Goal: Task Accomplishment & Management: Manage account settings

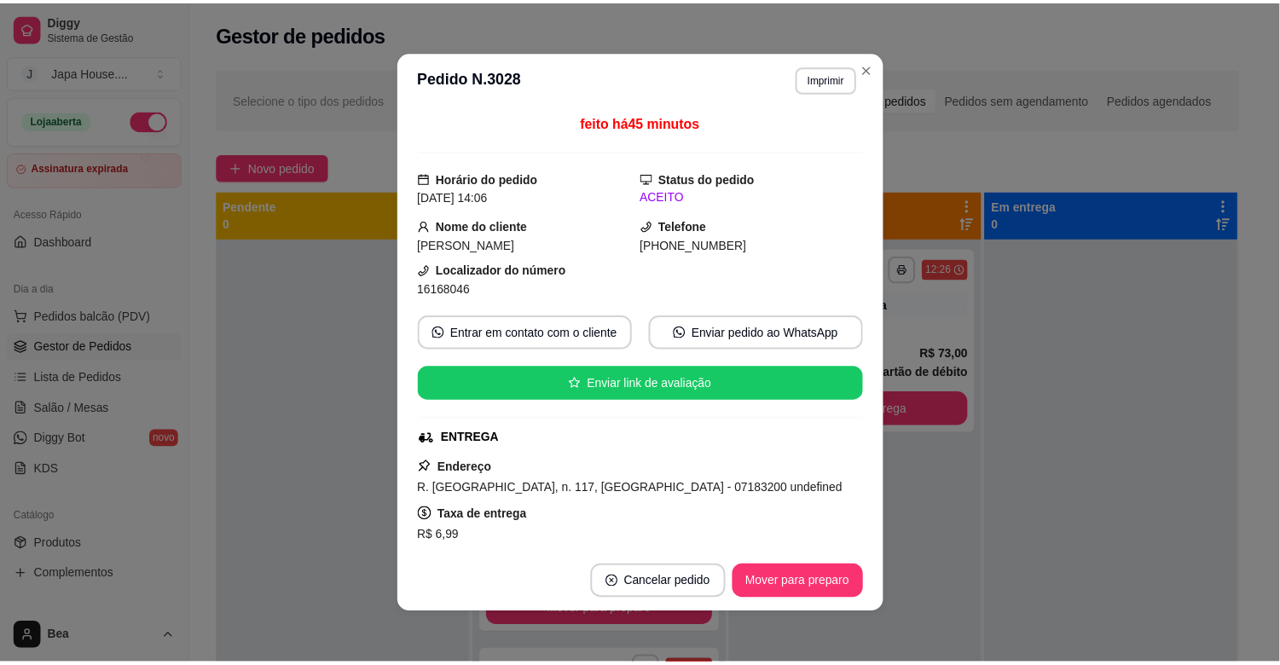
scroll to position [491, 0]
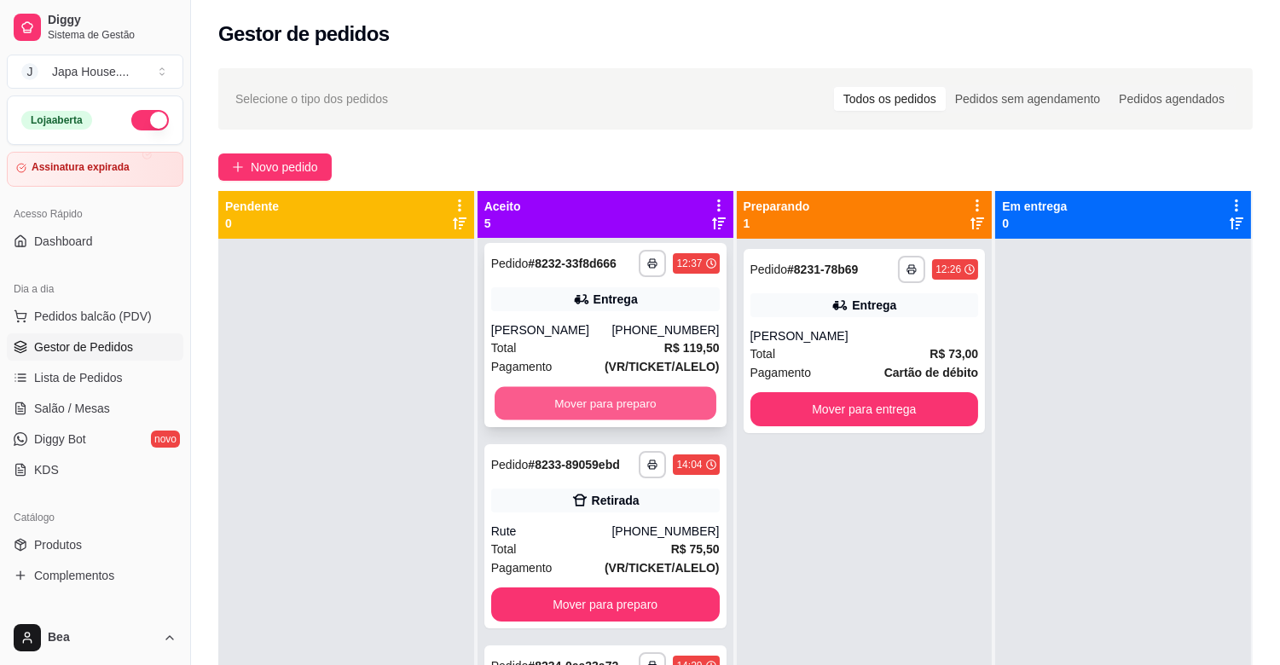
click at [603, 402] on button "Mover para preparo" at bounding box center [606, 403] width 222 height 33
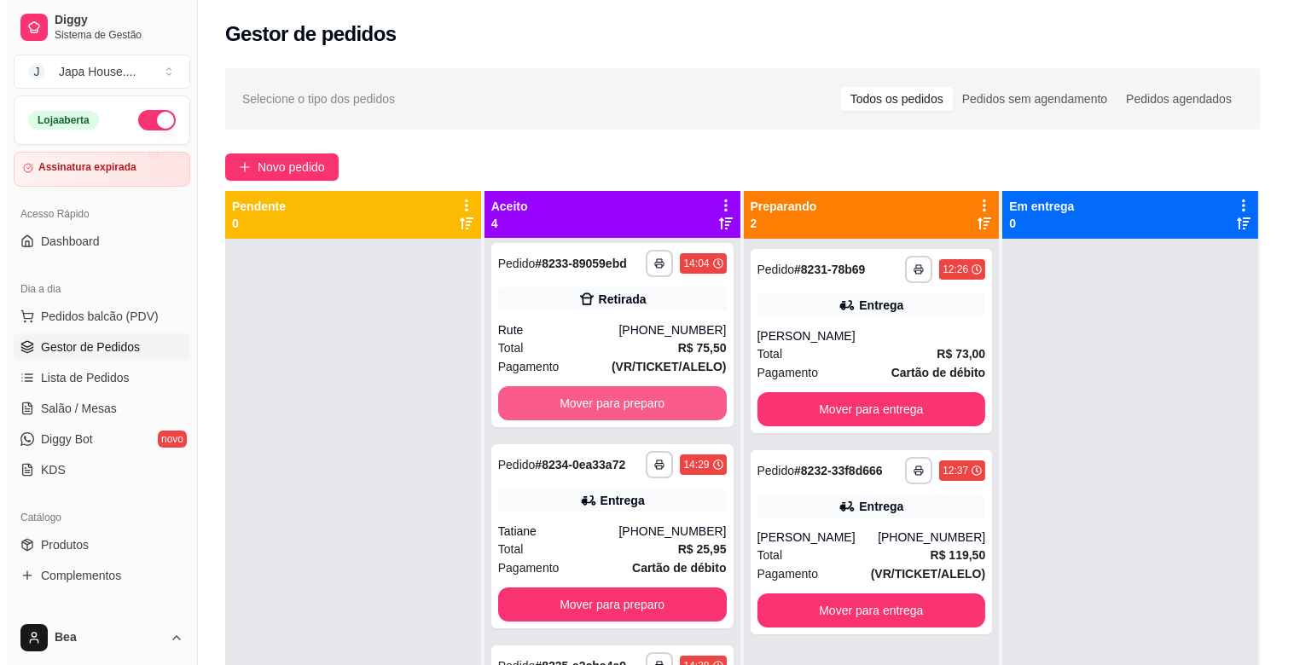
scroll to position [0, 0]
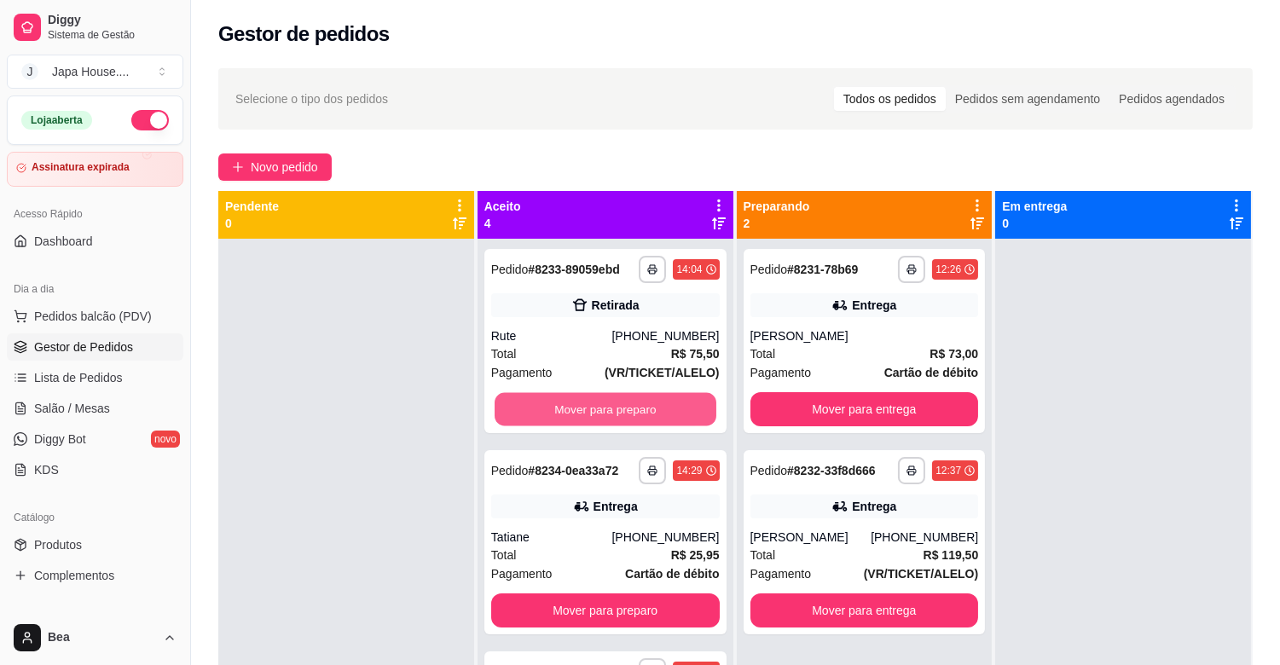
click at [603, 402] on button "Mover para preparo" at bounding box center [606, 409] width 222 height 33
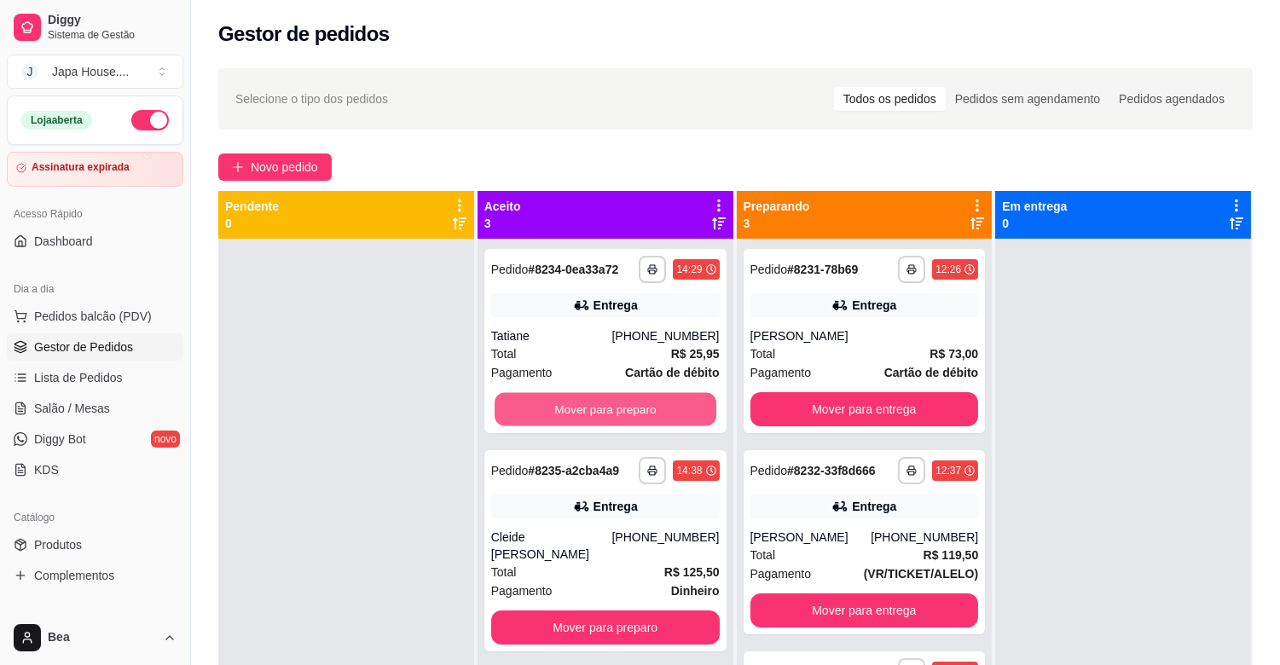
click at [603, 402] on button "Mover para preparo" at bounding box center [606, 409] width 222 height 33
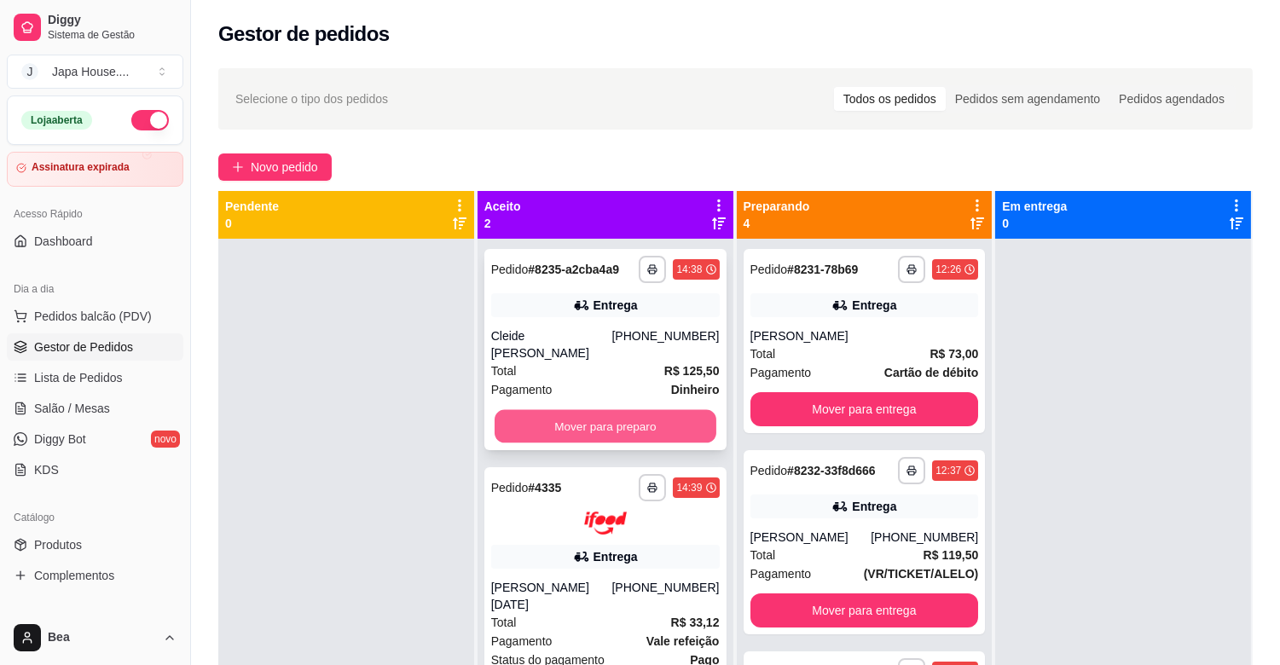
click at [614, 425] on button "Mover para preparo" at bounding box center [606, 426] width 222 height 33
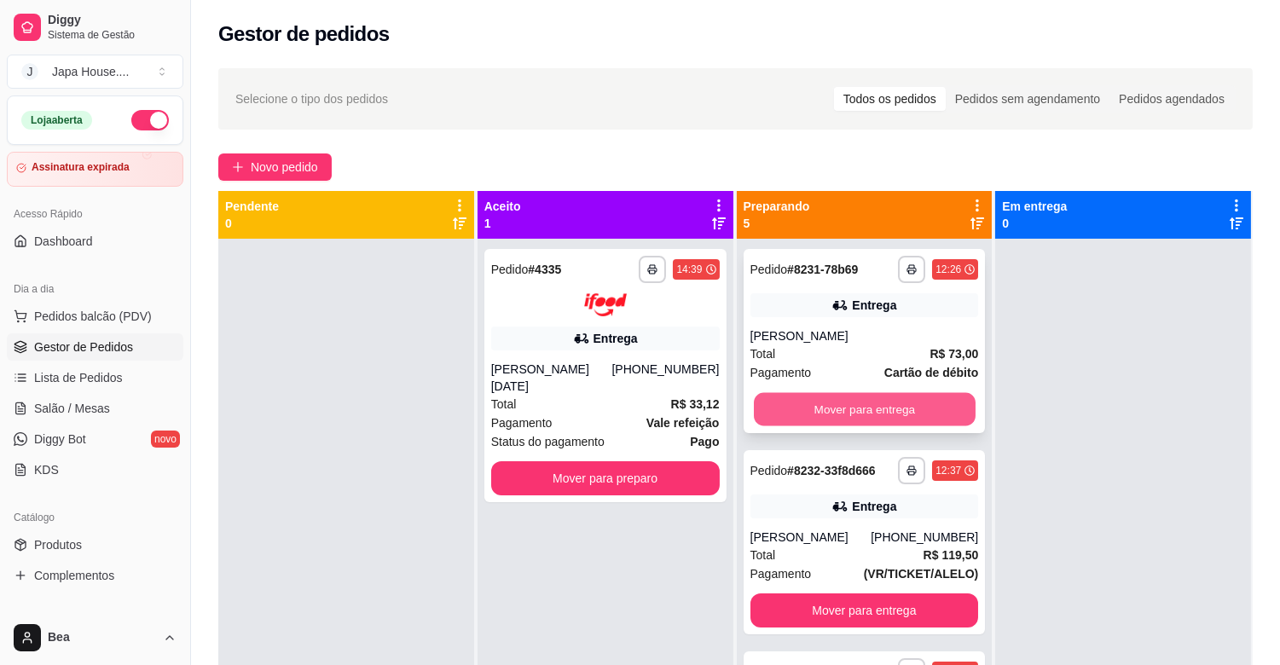
click at [802, 405] on button "Mover para entrega" at bounding box center [865, 409] width 222 height 33
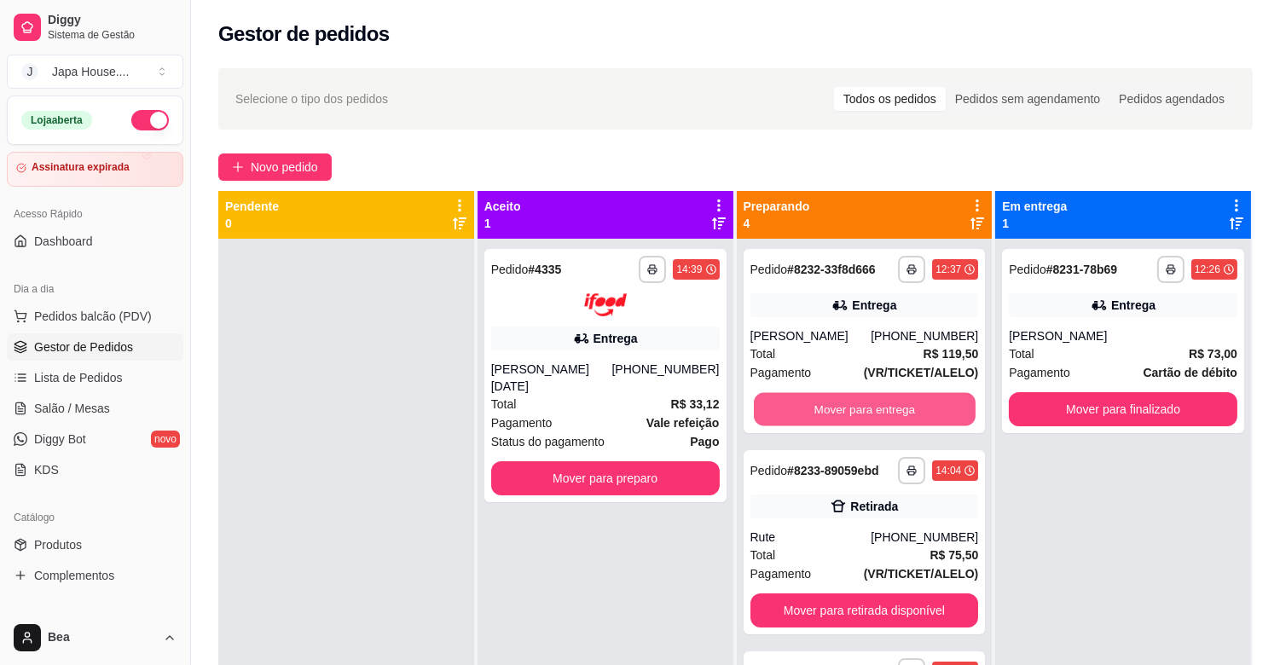
click at [802, 405] on button "Mover para entrega" at bounding box center [865, 409] width 222 height 33
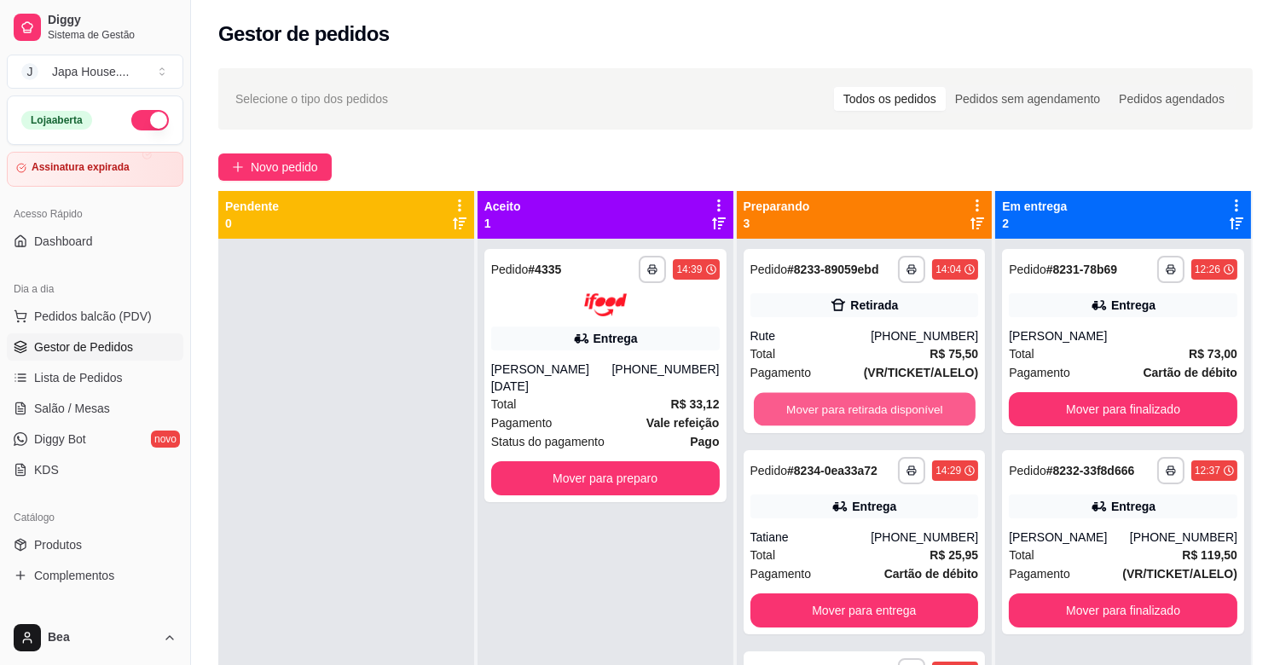
click at [802, 405] on button "Mover para retirada disponível" at bounding box center [865, 409] width 222 height 33
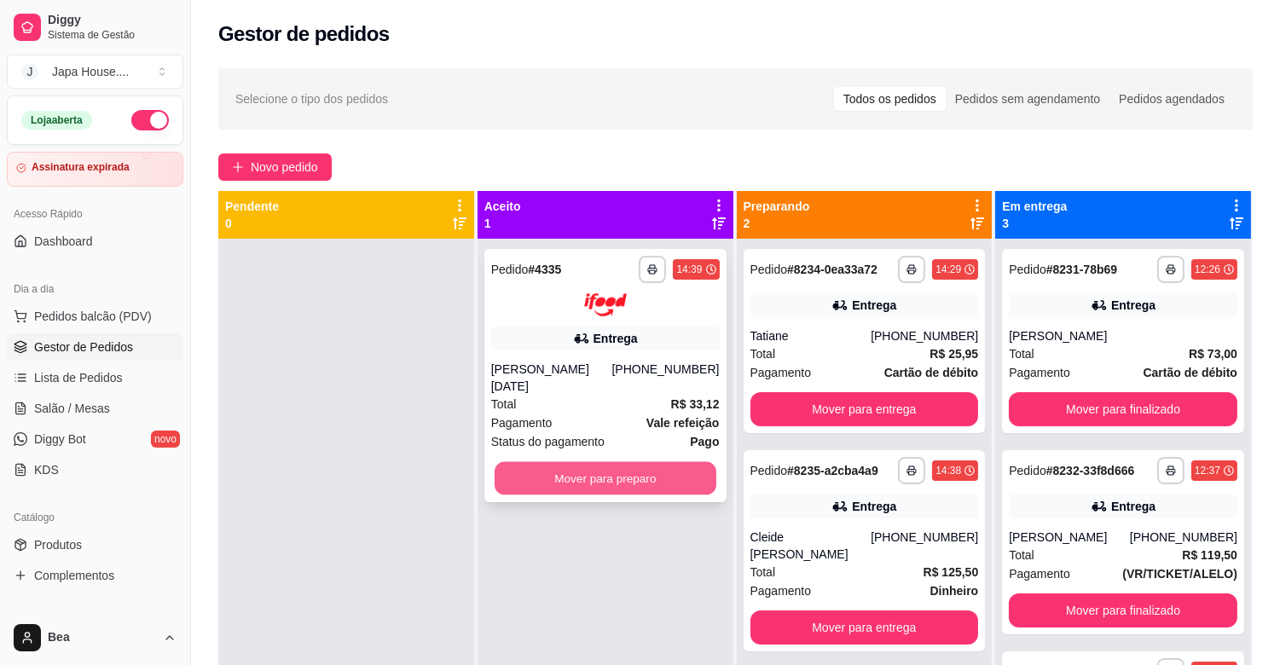
click at [683, 461] on button "Mover para preparo" at bounding box center [606, 477] width 222 height 33
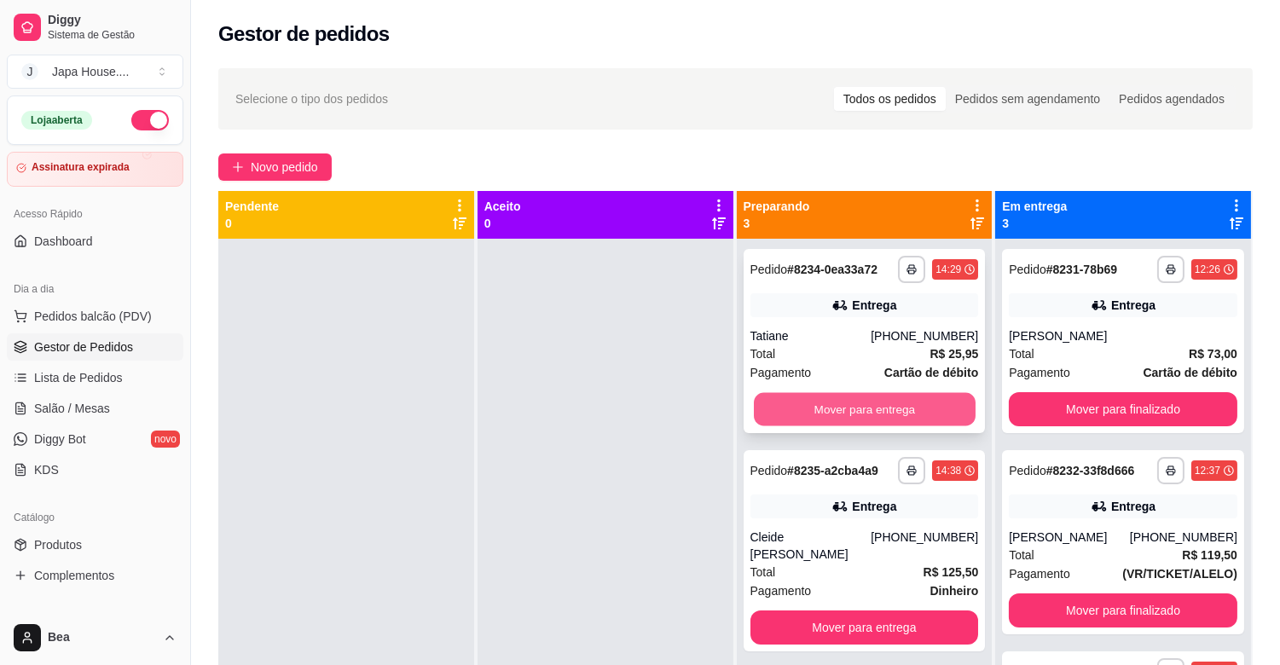
click at [828, 414] on button "Mover para entrega" at bounding box center [865, 409] width 222 height 33
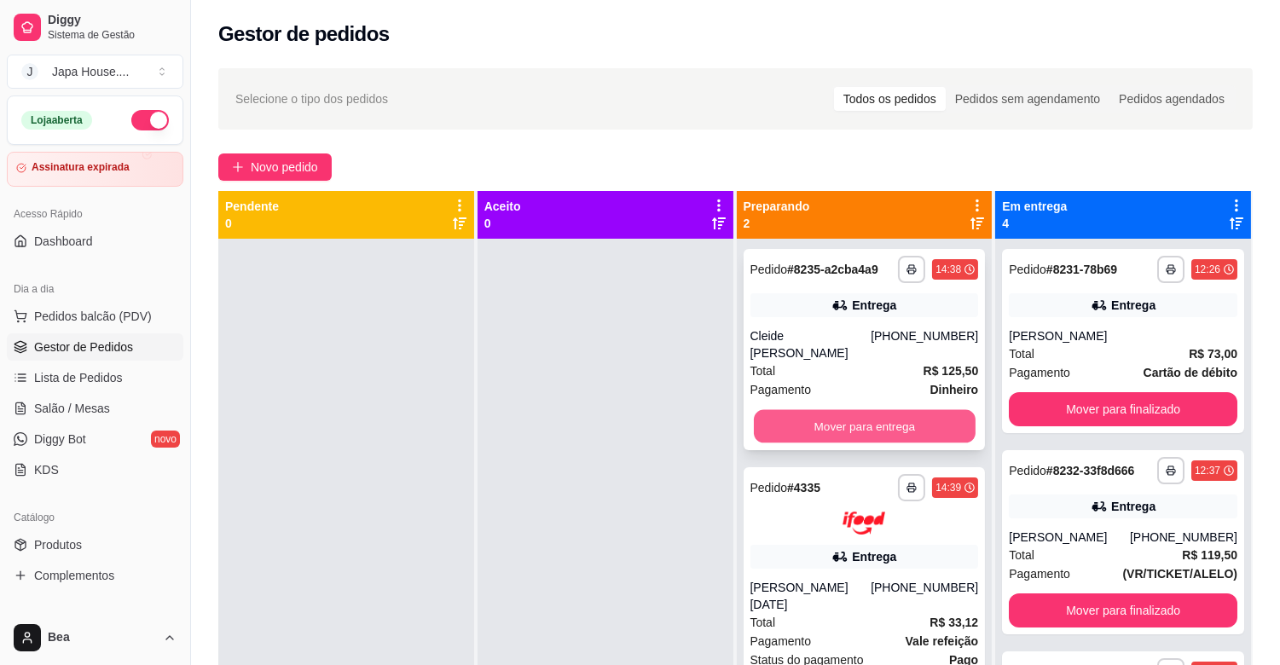
click at [823, 415] on button "Mover para entrega" at bounding box center [865, 426] width 222 height 33
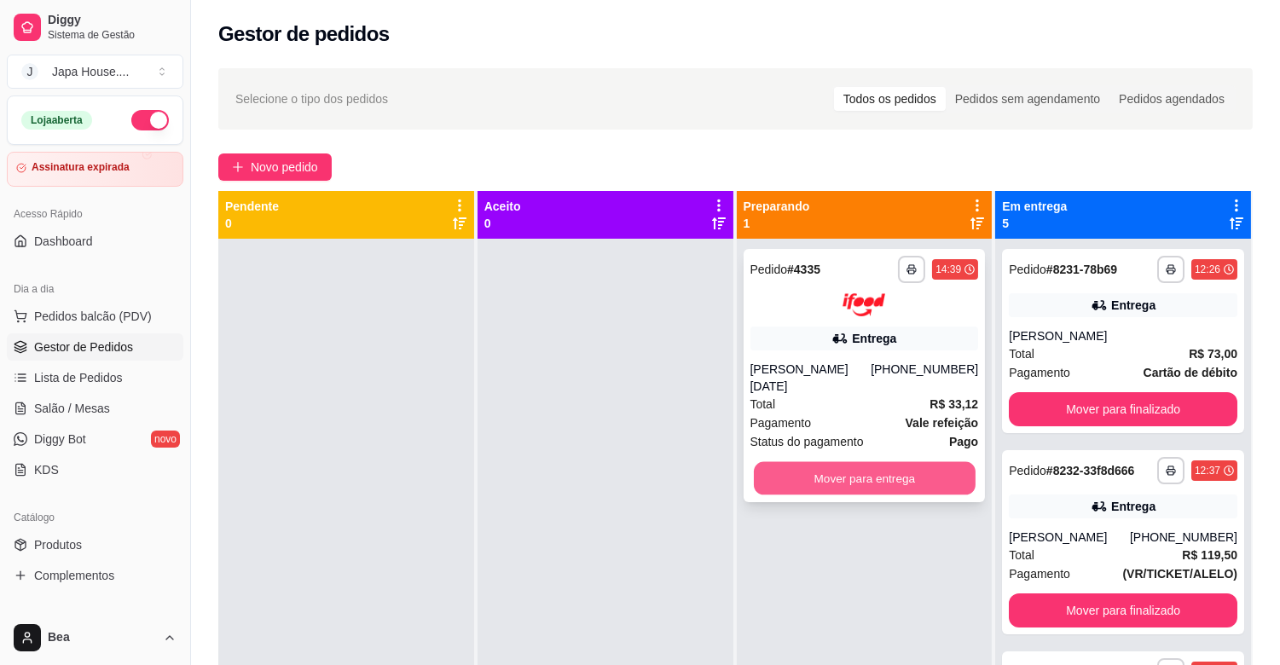
click at [840, 461] on button "Mover para entrega" at bounding box center [865, 477] width 222 height 33
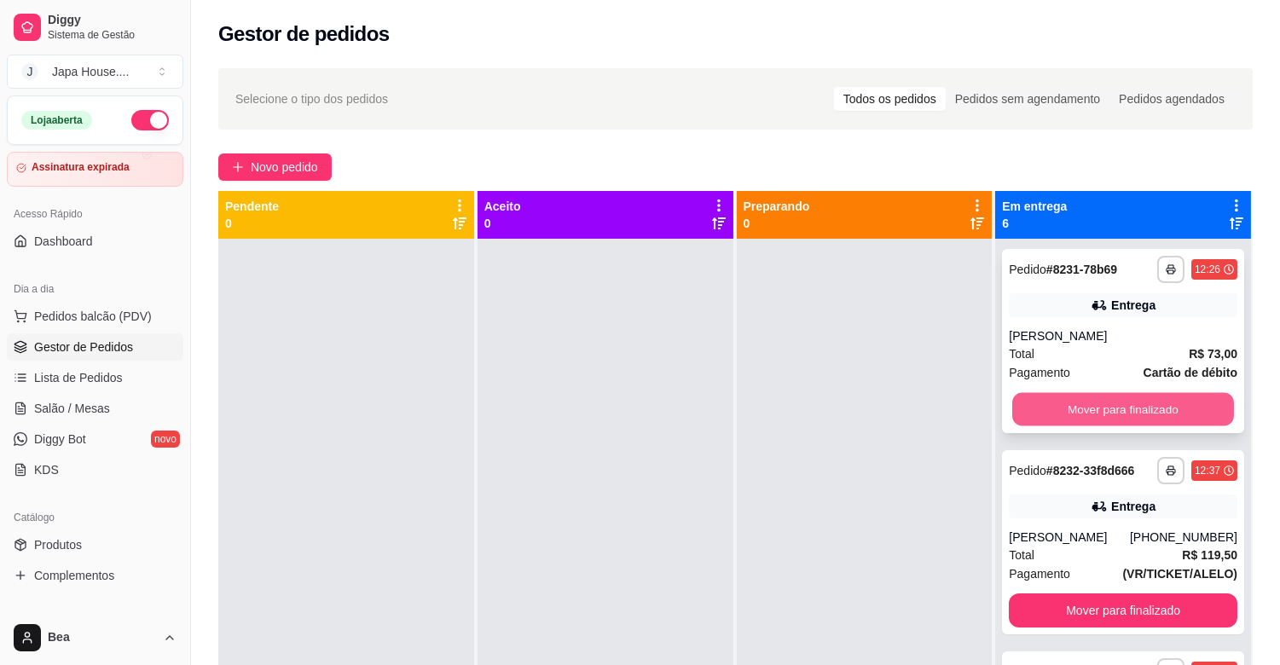
click at [1148, 408] on button "Mover para finalizado" at bounding box center [1123, 409] width 222 height 33
click at [1118, 403] on button "Mover para finalizado" at bounding box center [1123, 409] width 229 height 34
click at [1075, 401] on button "Mover para finalizado" at bounding box center [1123, 409] width 222 height 33
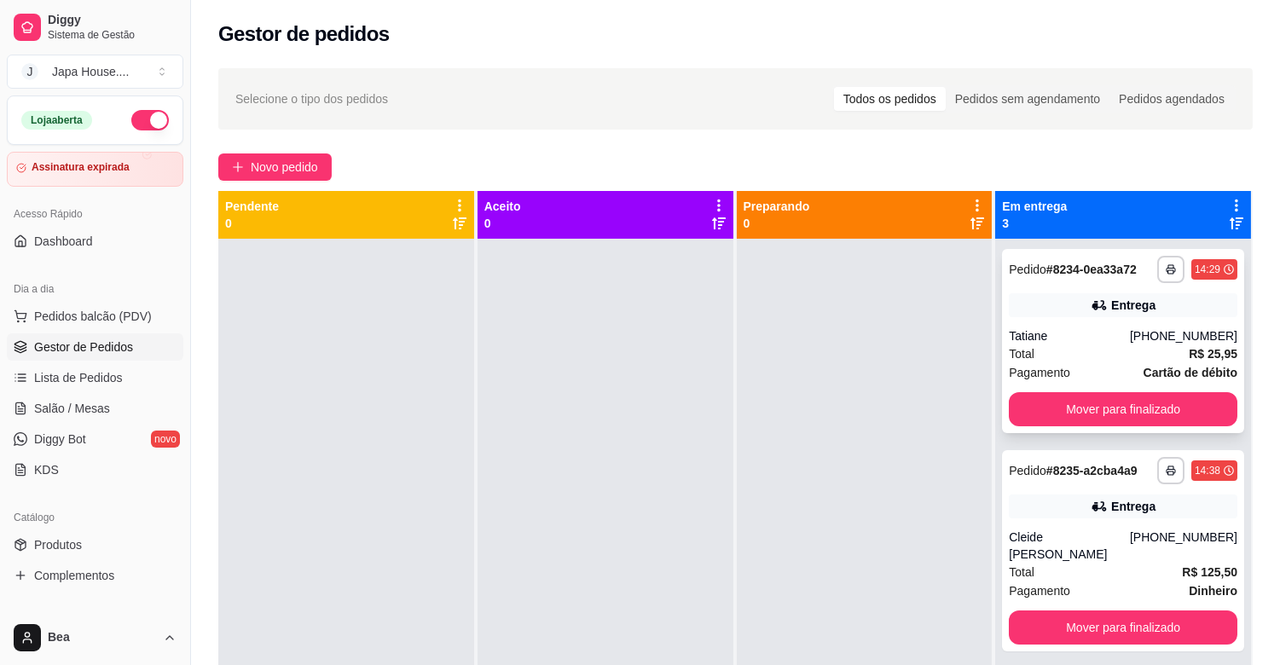
click at [1089, 322] on div "**********" at bounding box center [1123, 341] width 242 height 184
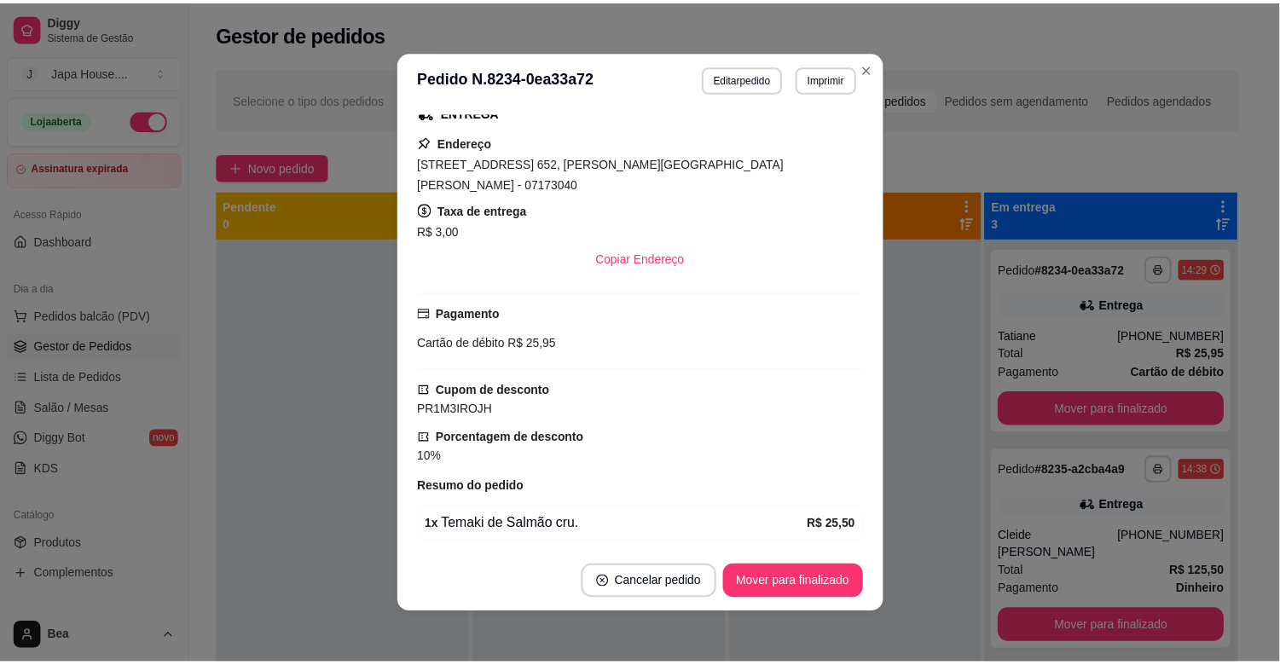
scroll to position [378, 0]
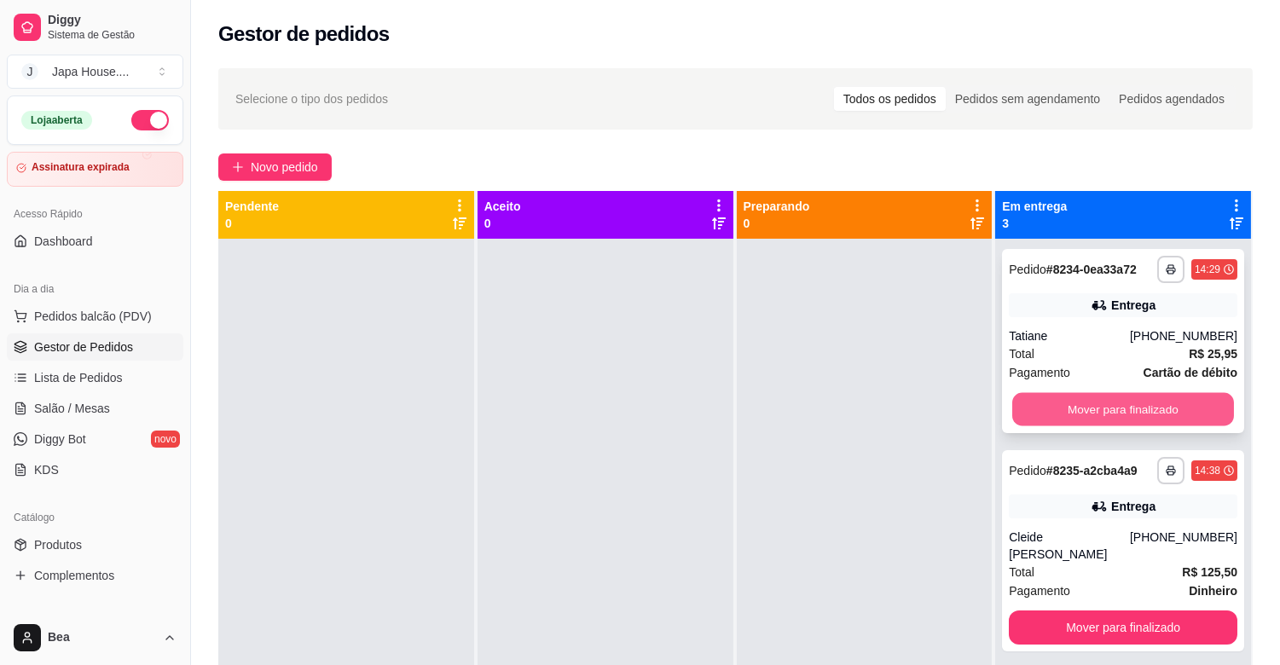
click at [1078, 403] on button "Mover para finalizado" at bounding box center [1123, 409] width 222 height 33
